Goal: Transaction & Acquisition: Book appointment/travel/reservation

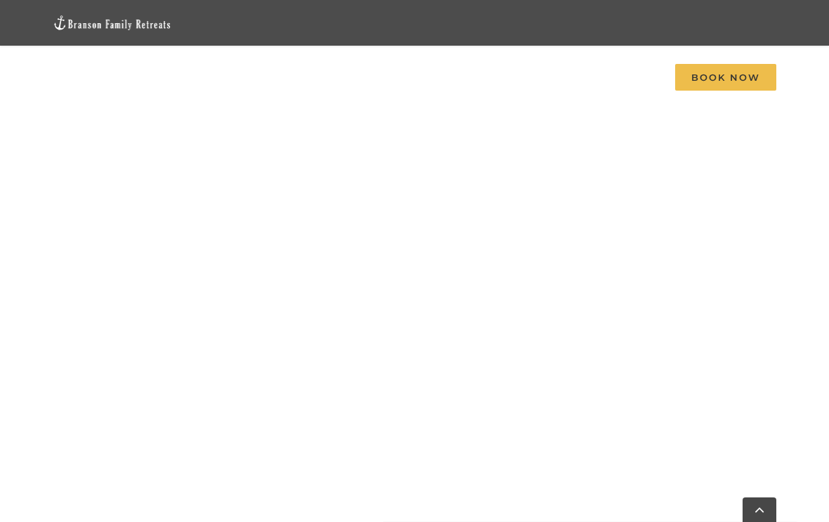
scroll to position [1088, 0]
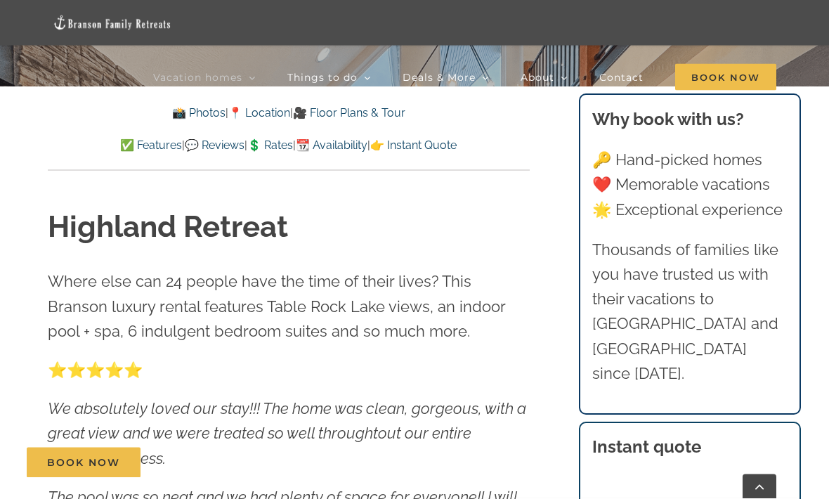
scroll to position [453, 0]
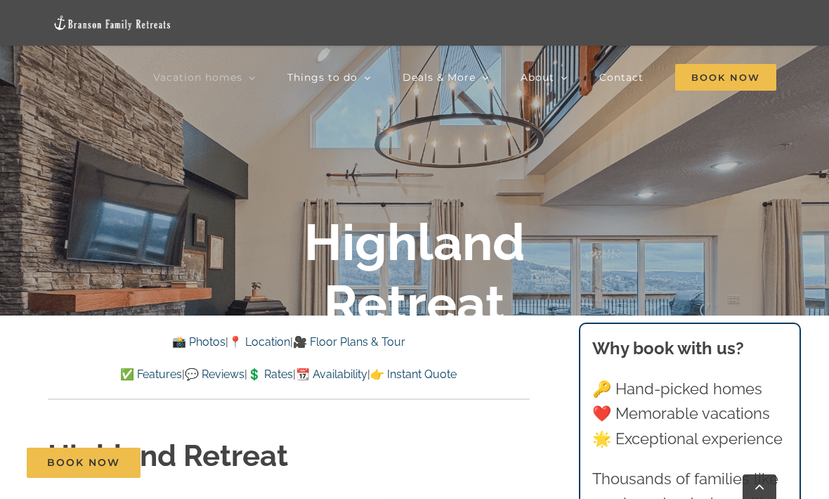
click at [281, 372] on link "💲 Rates" at bounding box center [270, 374] width 46 height 13
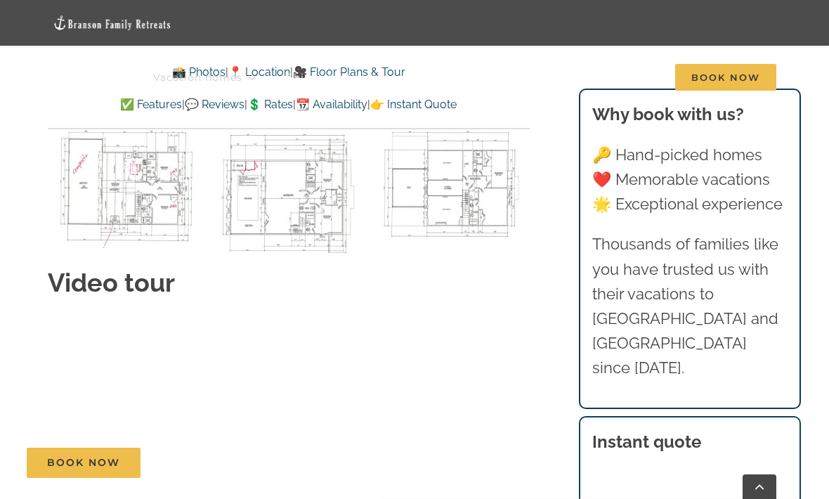
scroll to position [7711, 0]
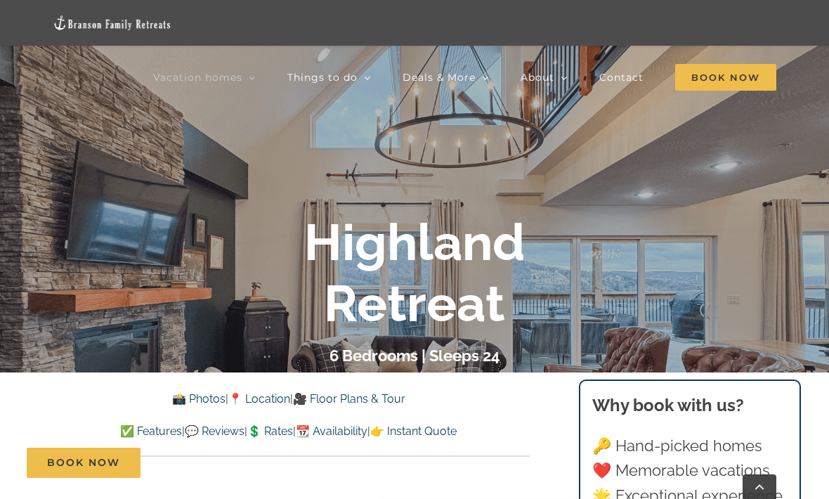
scroll to position [167, 0]
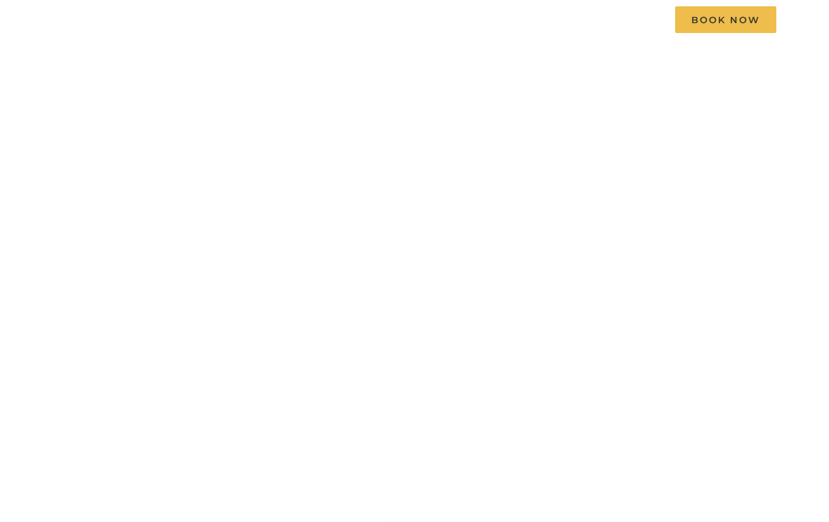
scroll to position [84, 0]
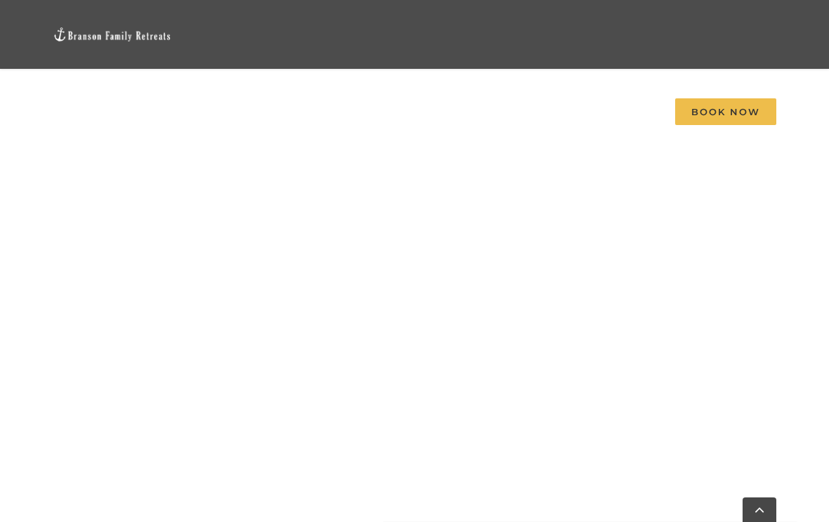
scroll to position [698, 0]
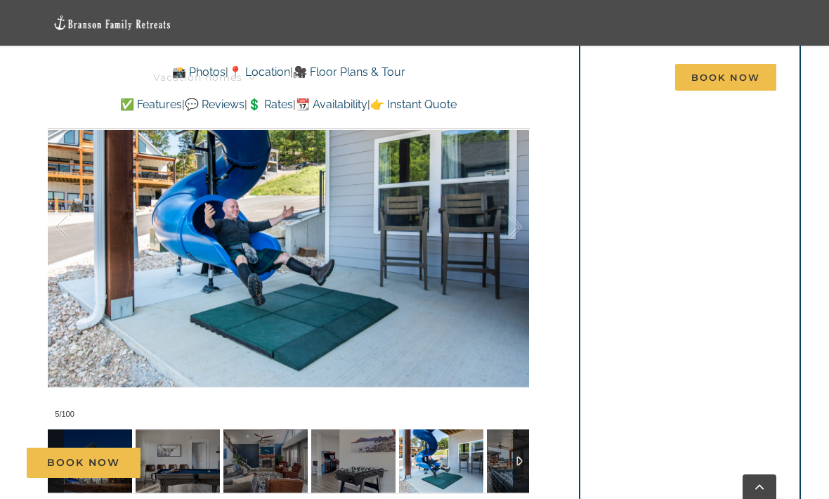
scroll to position [1081, 0]
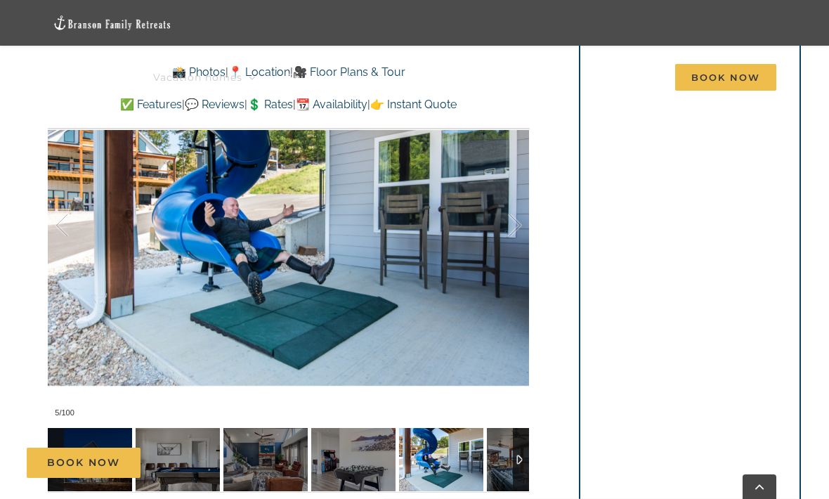
click at [422, 464] on img at bounding box center [441, 459] width 84 height 63
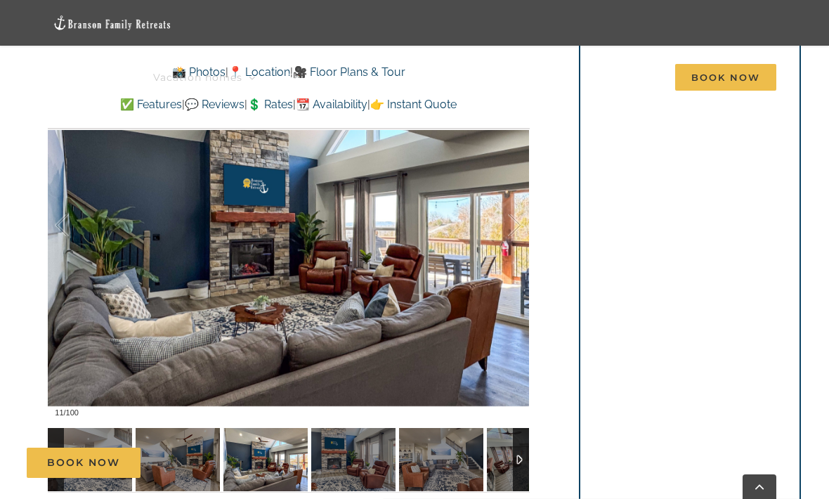
click at [334, 458] on img at bounding box center [353, 459] width 84 height 63
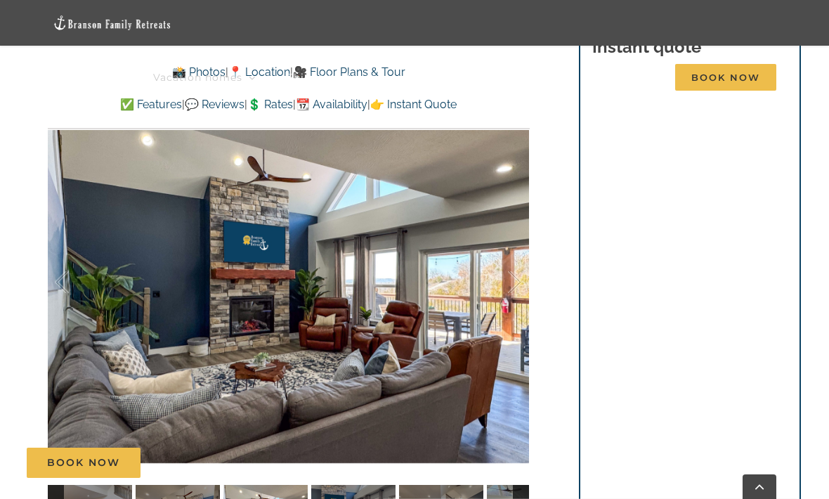
scroll to position [1027, 0]
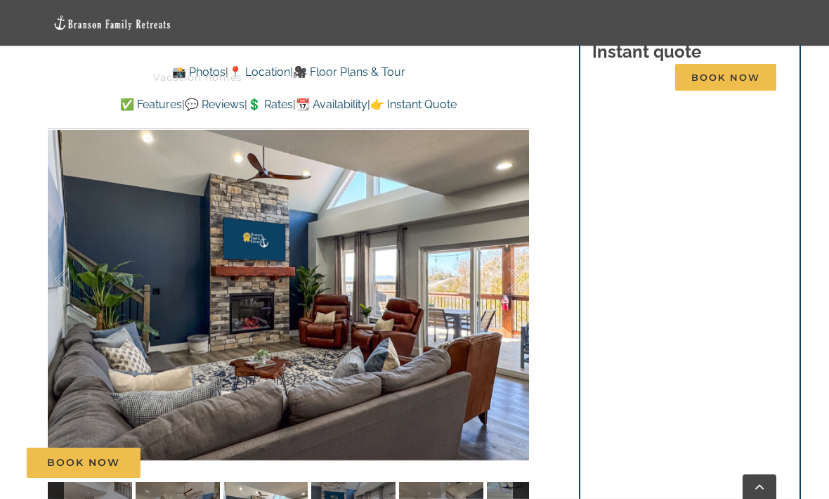
click at [378, 478] on div "Book Now" at bounding box center [426, 463] width 798 height 30
click at [443, 478] on div "Book Now" at bounding box center [426, 463] width 798 height 30
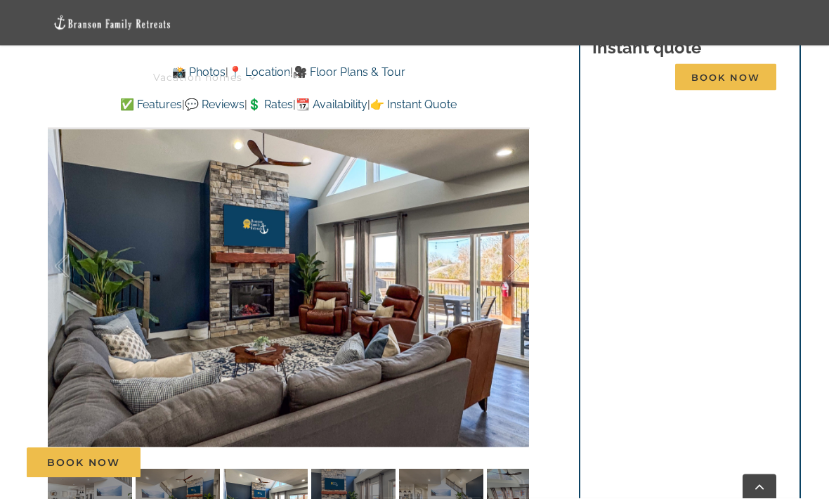
scroll to position [1042, 0]
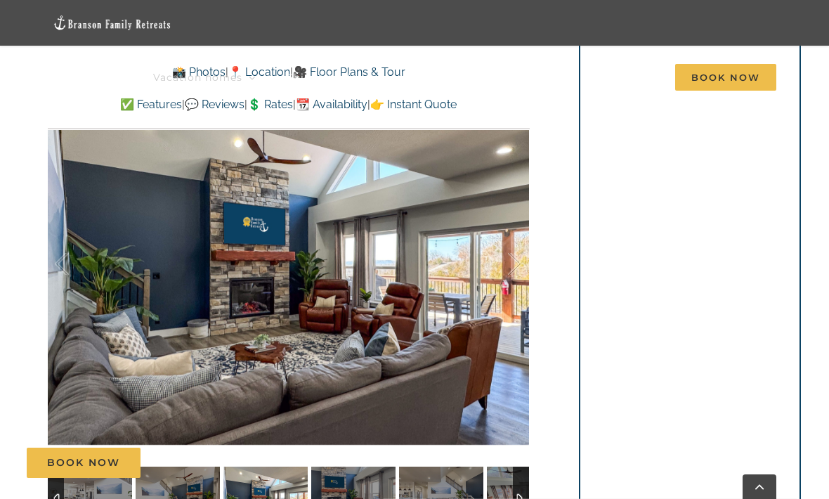
click at [476, 491] on img at bounding box center [441, 498] width 84 height 63
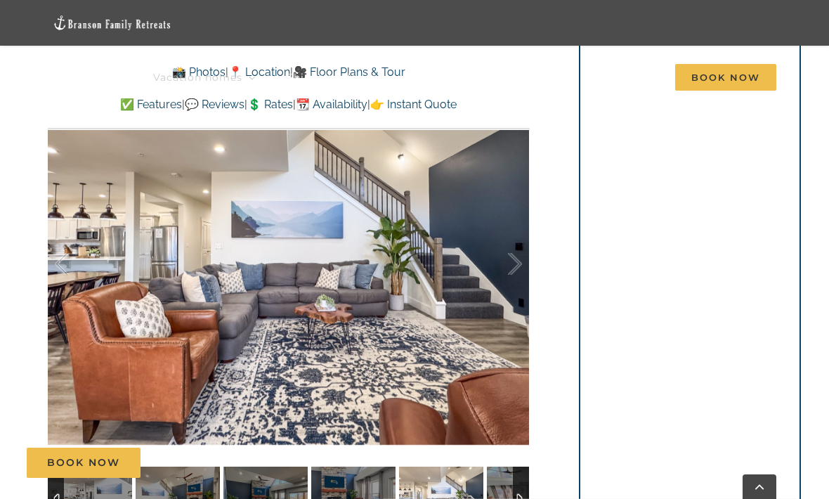
click at [508, 491] on img at bounding box center [529, 498] width 84 height 63
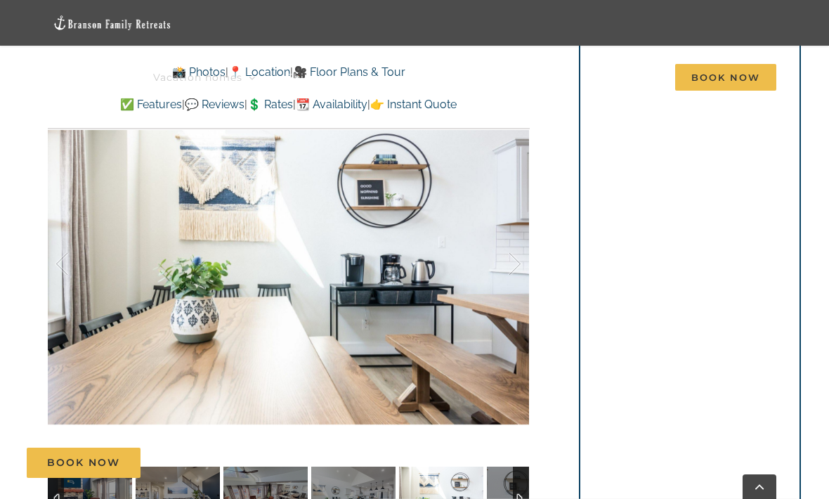
click at [462, 478] on div "Book Now" at bounding box center [426, 463] width 798 height 30
click at [489, 478] on div "Book Now" at bounding box center [426, 463] width 798 height 30
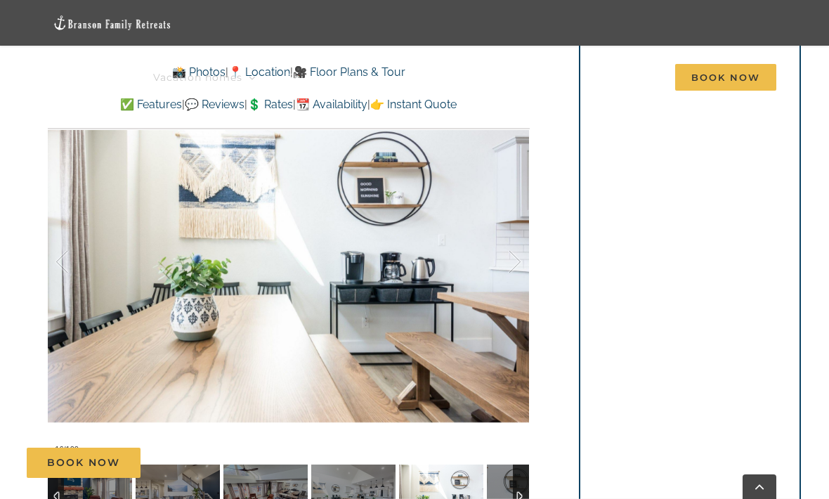
click at [500, 492] on img at bounding box center [529, 495] width 84 height 63
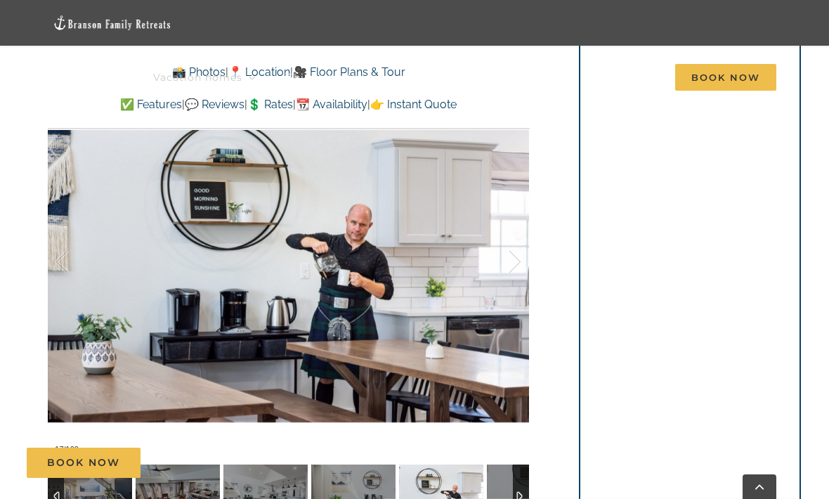
click at [476, 491] on img at bounding box center [441, 495] width 84 height 63
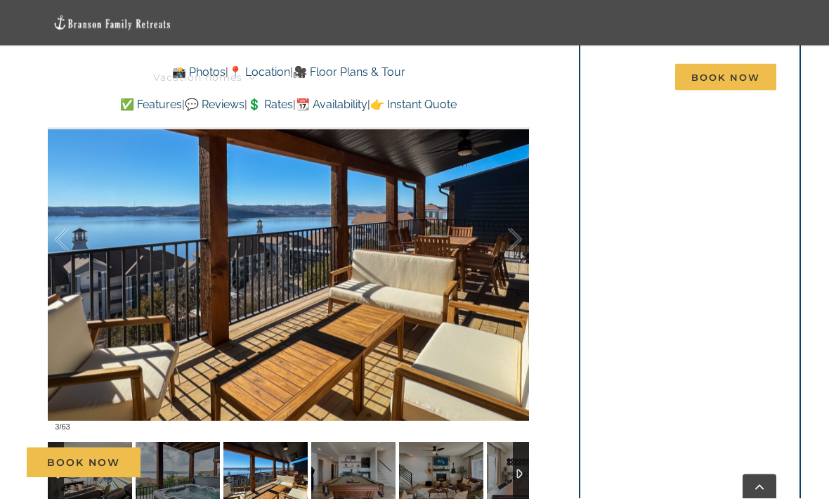
scroll to position [911, 0]
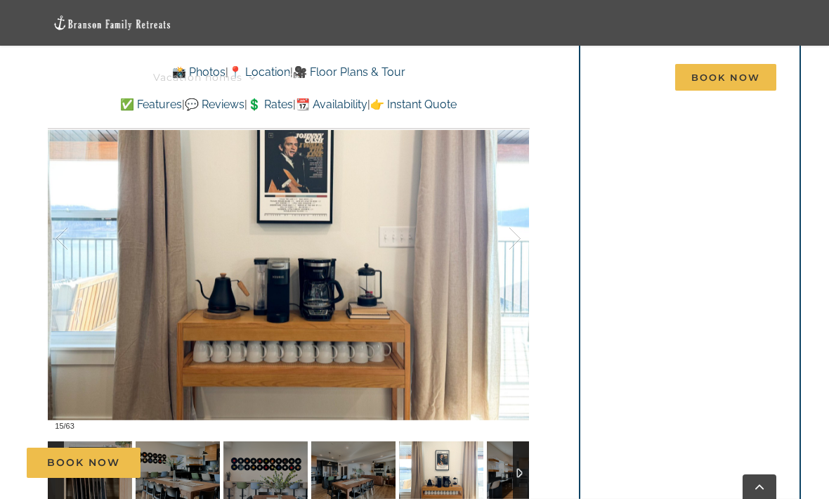
click at [483, 464] on img at bounding box center [441, 472] width 84 height 63
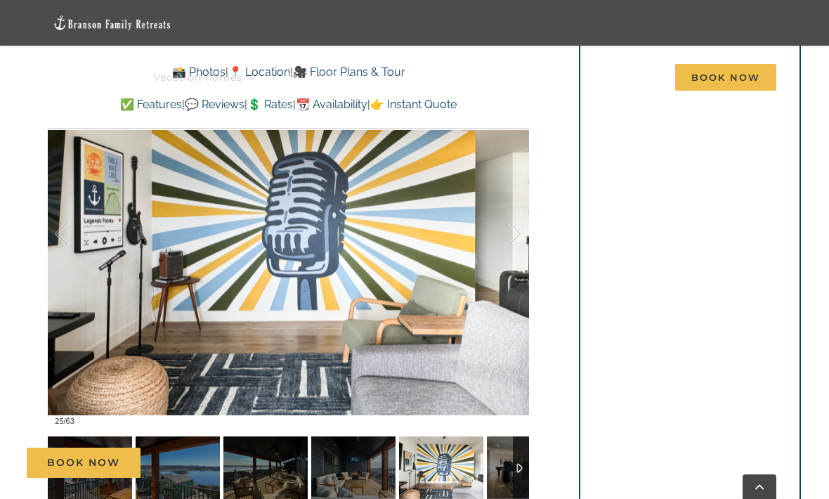
scroll to position [915, 0]
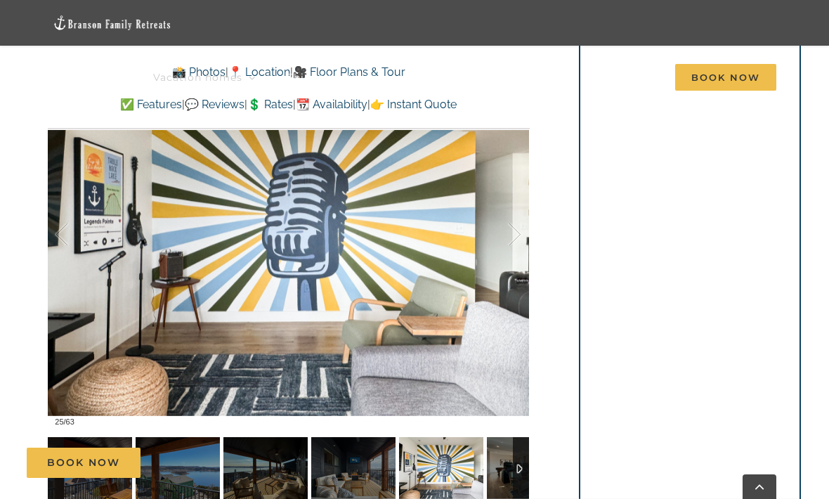
click at [481, 460] on img at bounding box center [441, 468] width 84 height 63
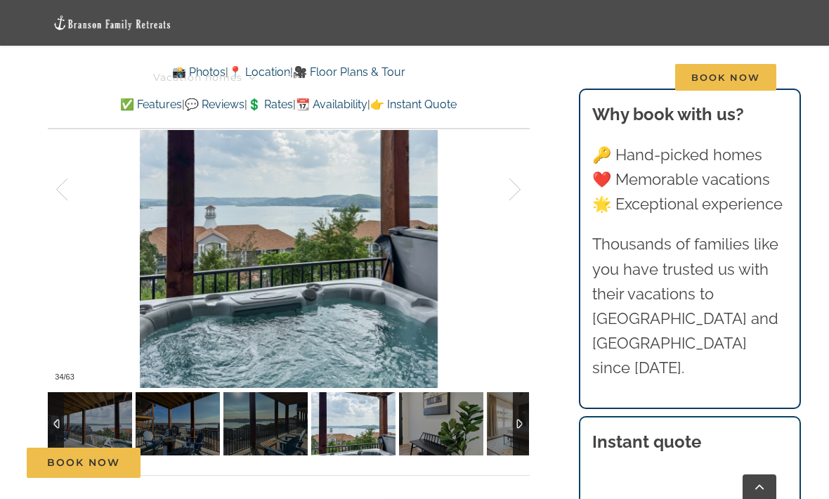
scroll to position [959, 0]
